Goal: Feedback & Contribution: Leave review/rating

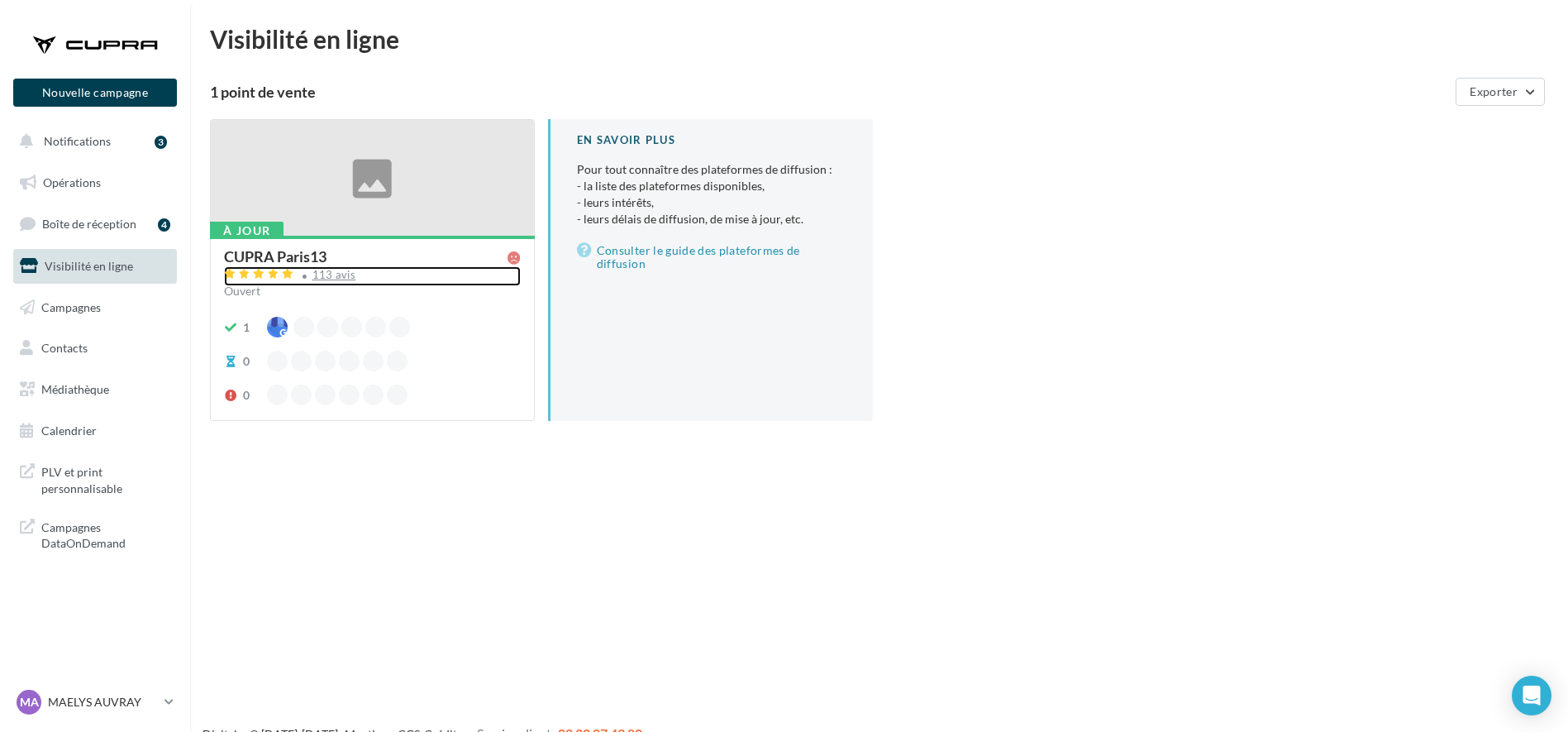
click at [330, 276] on div "113 avis" at bounding box center [335, 275] width 44 height 10
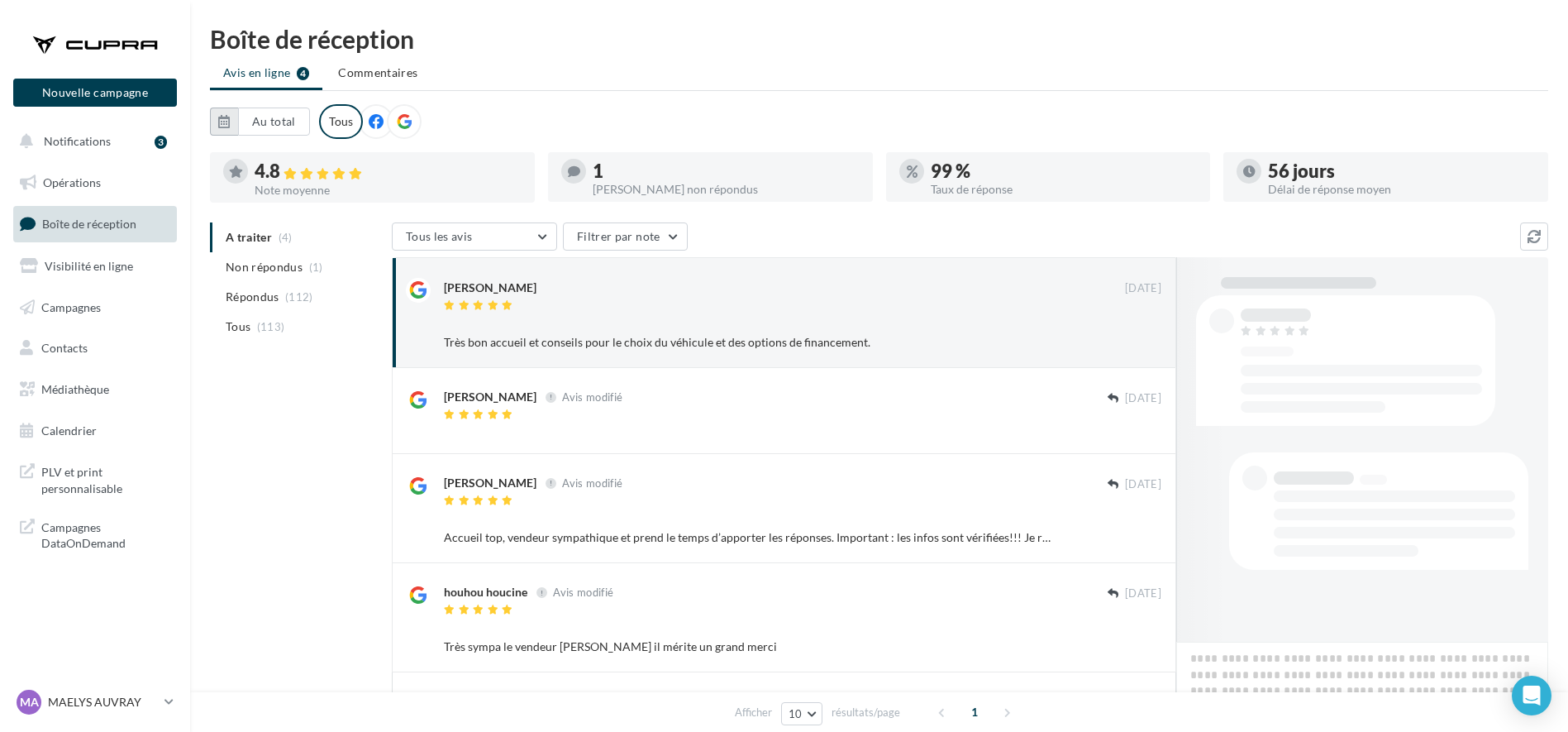
click at [224, 120] on icon "button" at bounding box center [224, 121] width 11 height 13
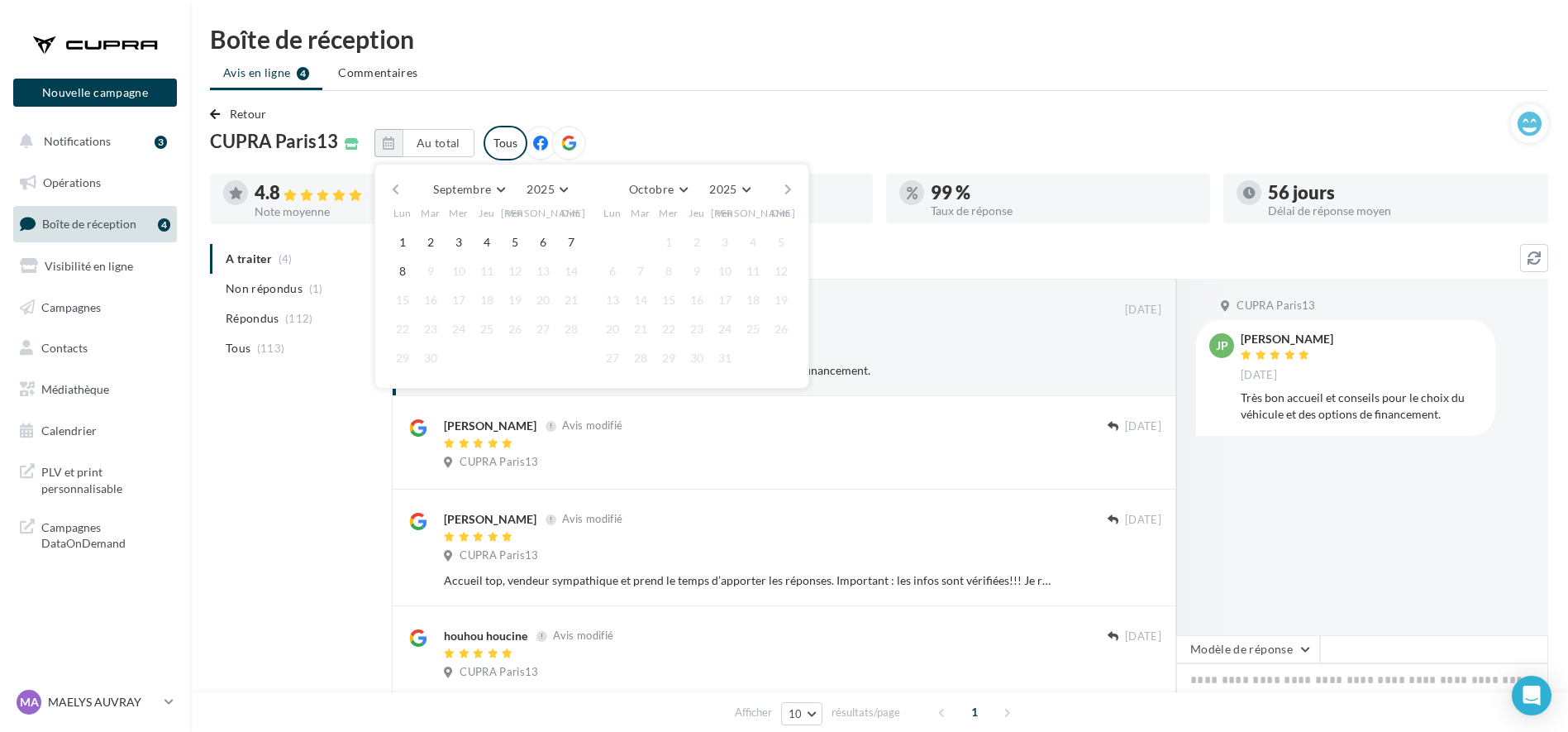
click at [391, 197] on button "button" at bounding box center [396, 189] width 14 height 24
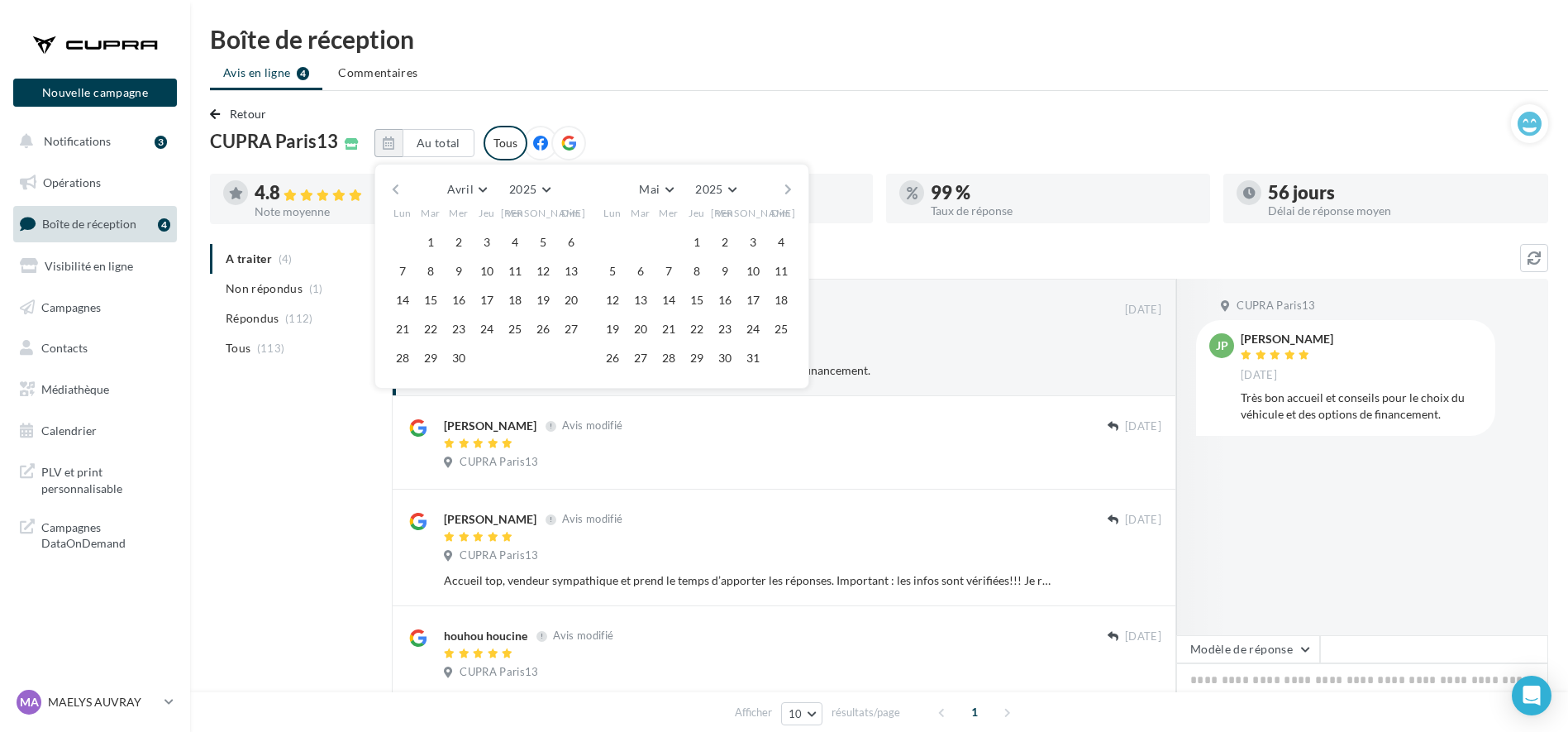
click at [391, 197] on button "button" at bounding box center [396, 189] width 14 height 24
click at [456, 238] on button "1" at bounding box center [459, 242] width 24 height 24
click at [790, 186] on button "button" at bounding box center [788, 189] width 14 height 24
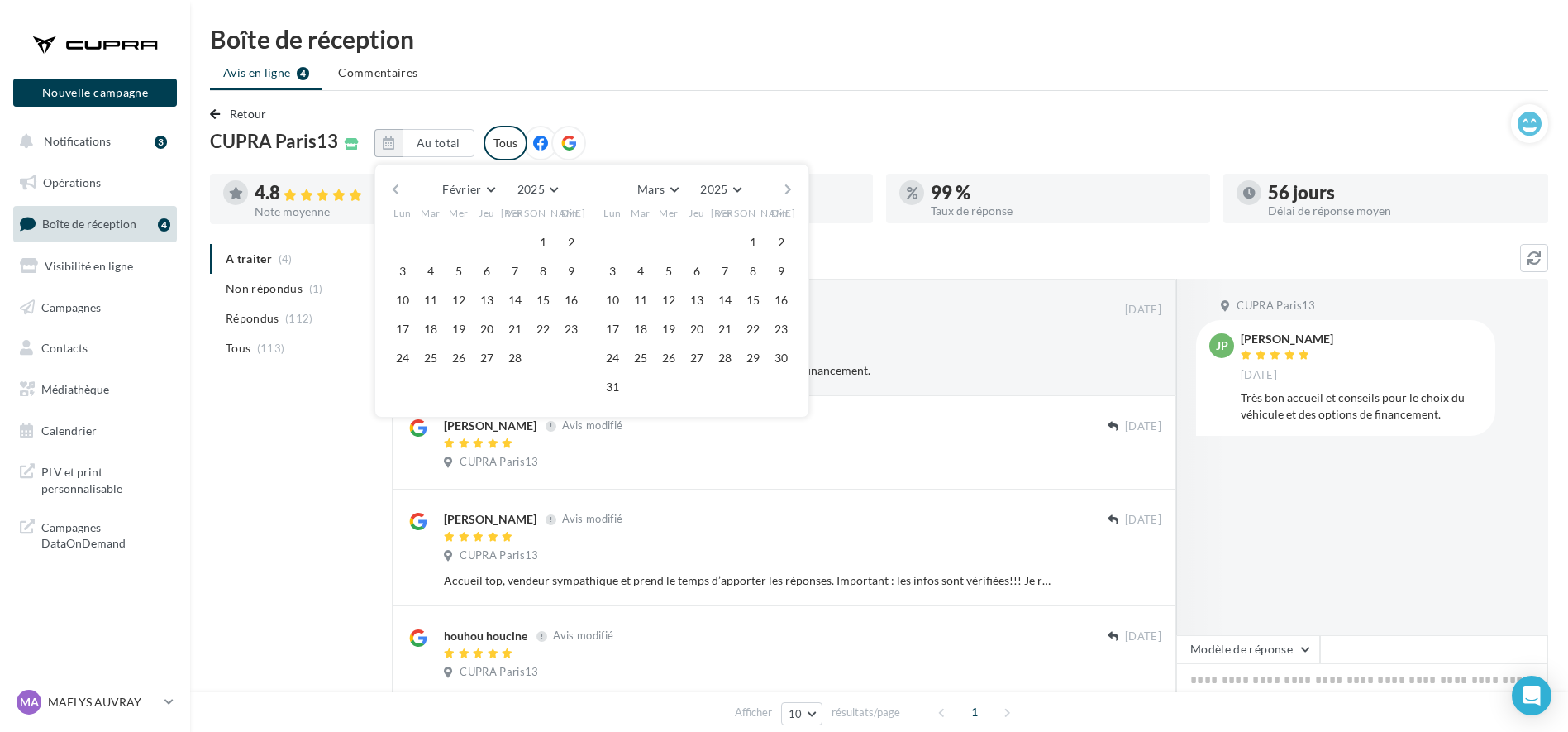
click at [790, 186] on button "button" at bounding box center [788, 189] width 14 height 24
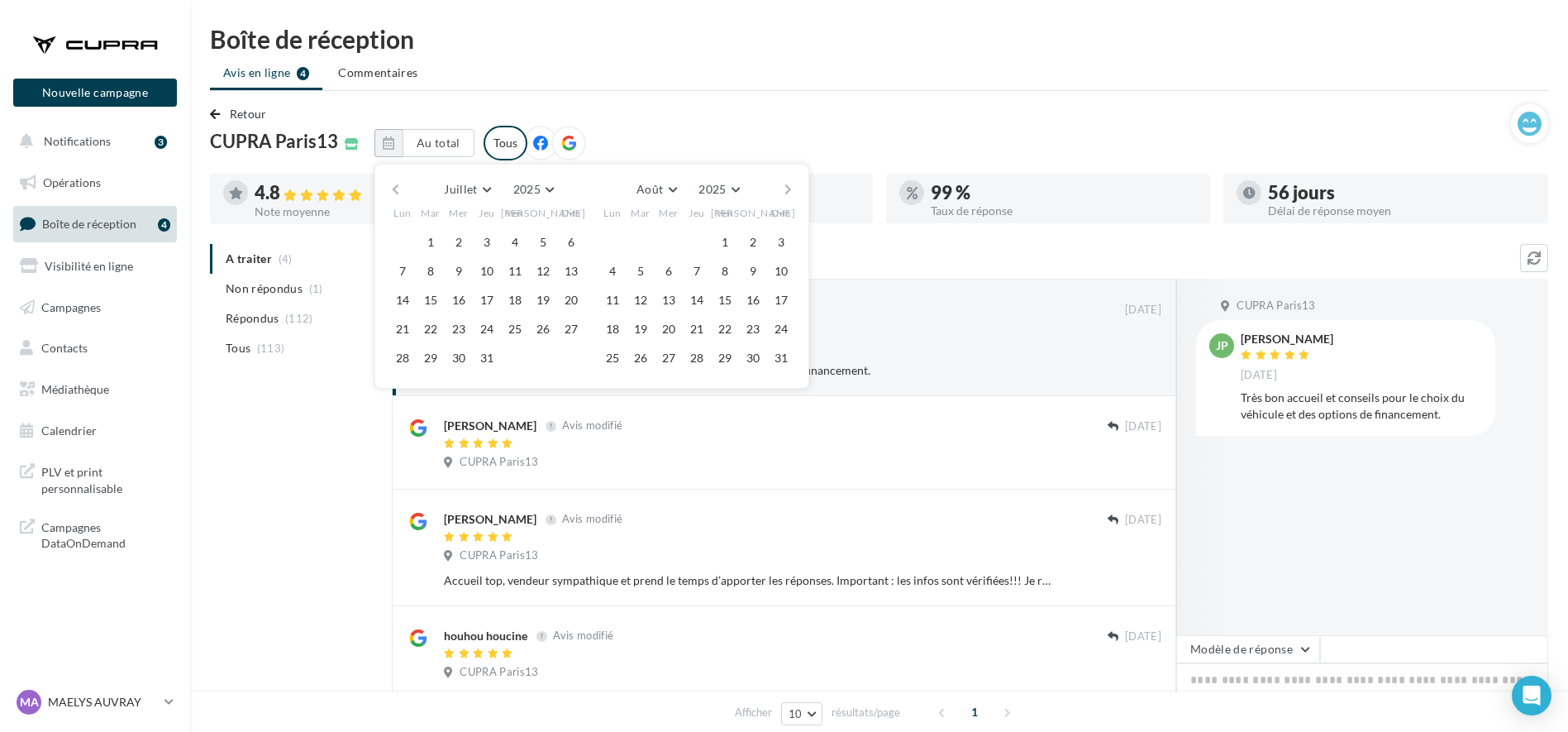
click at [790, 186] on button "button" at bounding box center [788, 189] width 14 height 24
click at [606, 270] on button "8" at bounding box center [612, 271] width 24 height 24
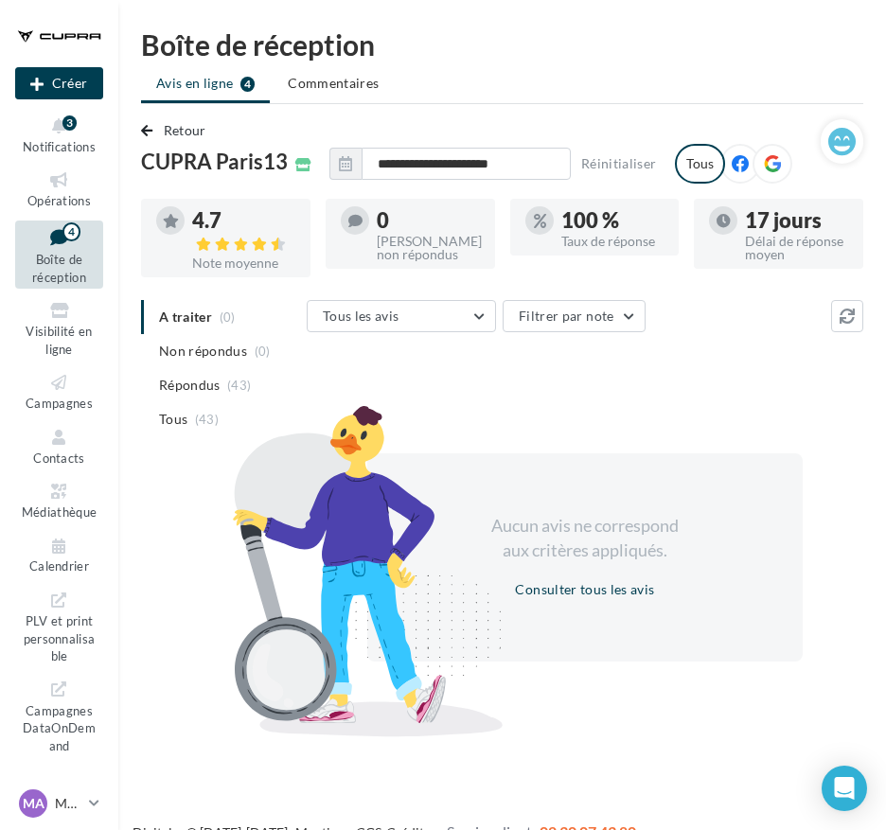
click at [759, 236] on div "Délai de réponse moyen" at bounding box center [796, 248] width 103 height 27
click at [55, 798] on p "MAELYS AUVRAY" at bounding box center [68, 803] width 27 height 19
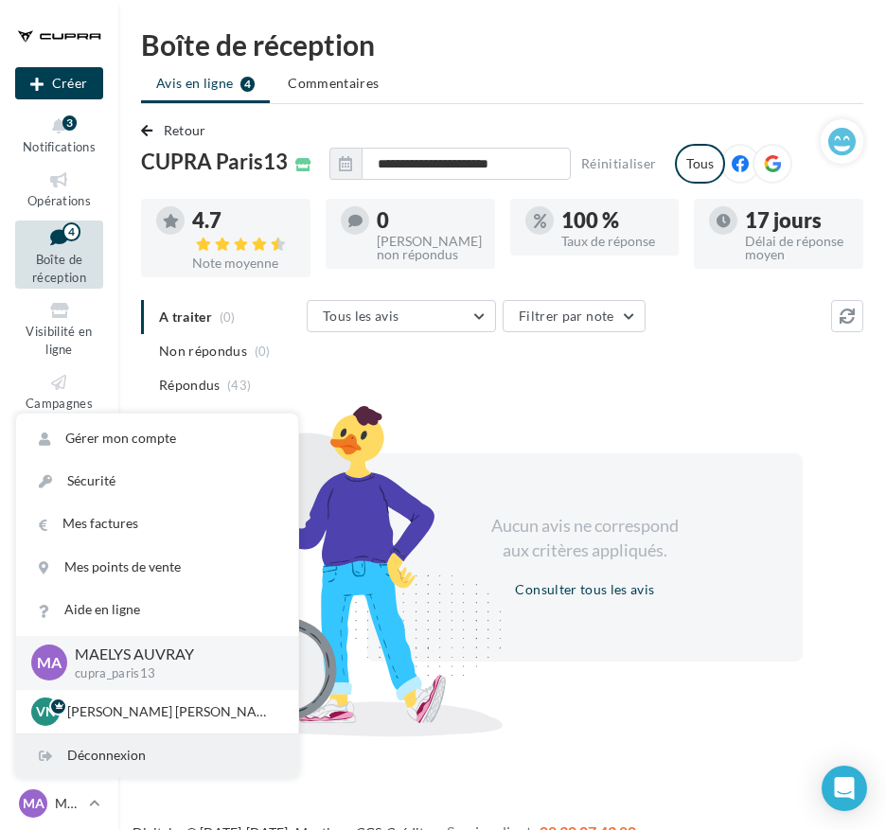
click at [65, 749] on div "Déconnexion" at bounding box center [157, 755] width 282 height 43
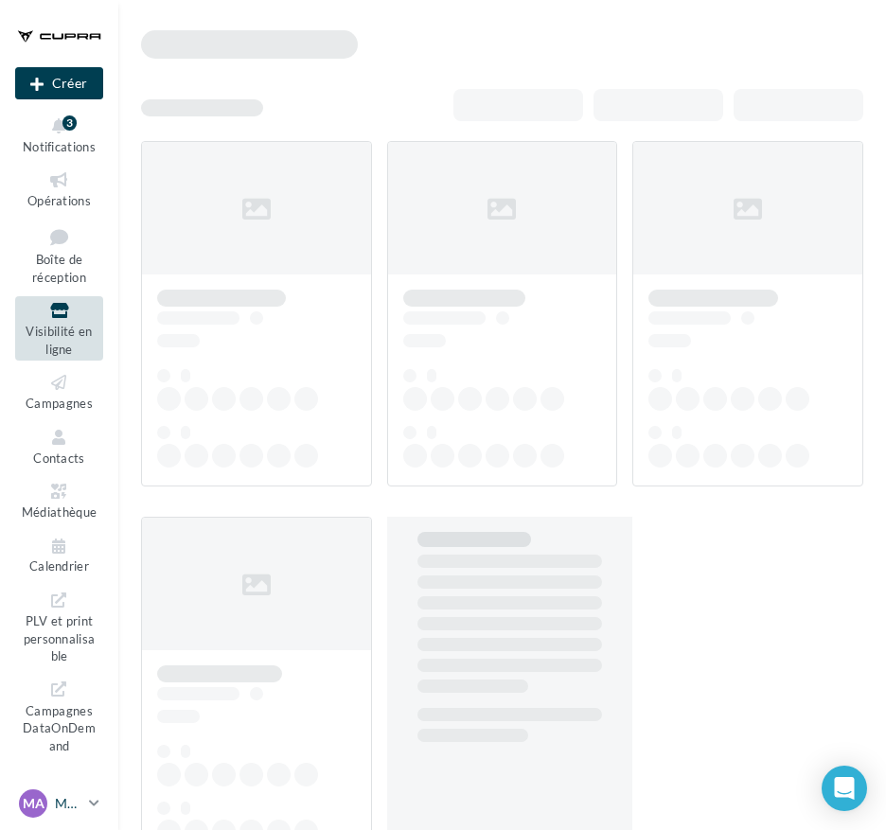
click at [37, 805] on span "MA" at bounding box center [34, 803] width 22 height 19
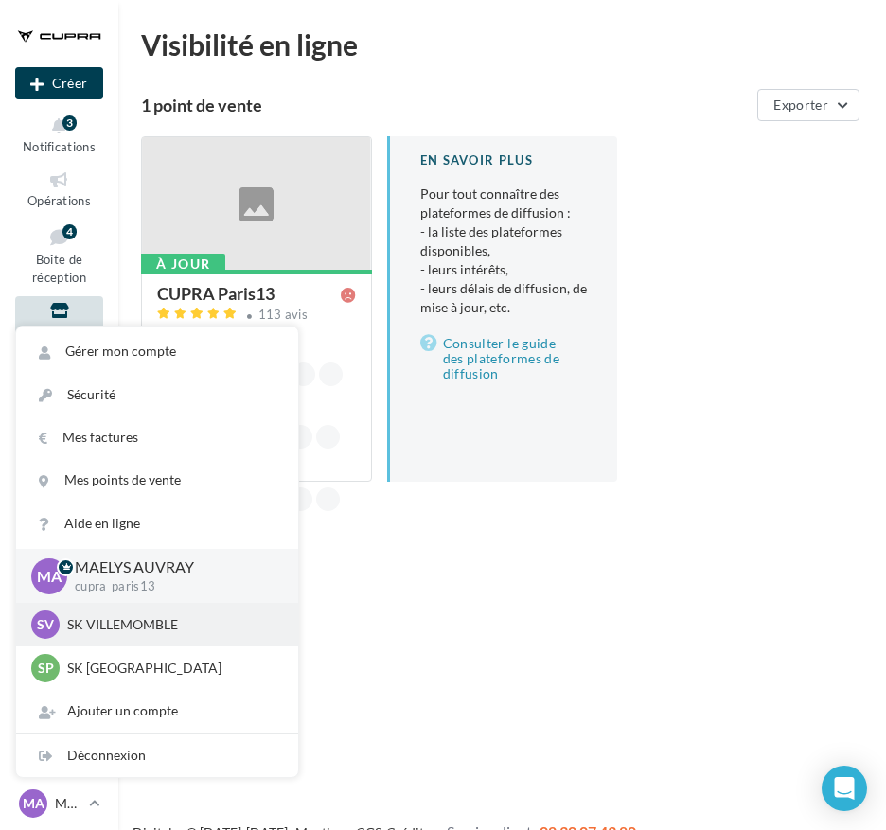
click at [84, 632] on p "SK VILLEMOMBLE" at bounding box center [171, 624] width 208 height 19
